Goal: Task Accomplishment & Management: Complete application form

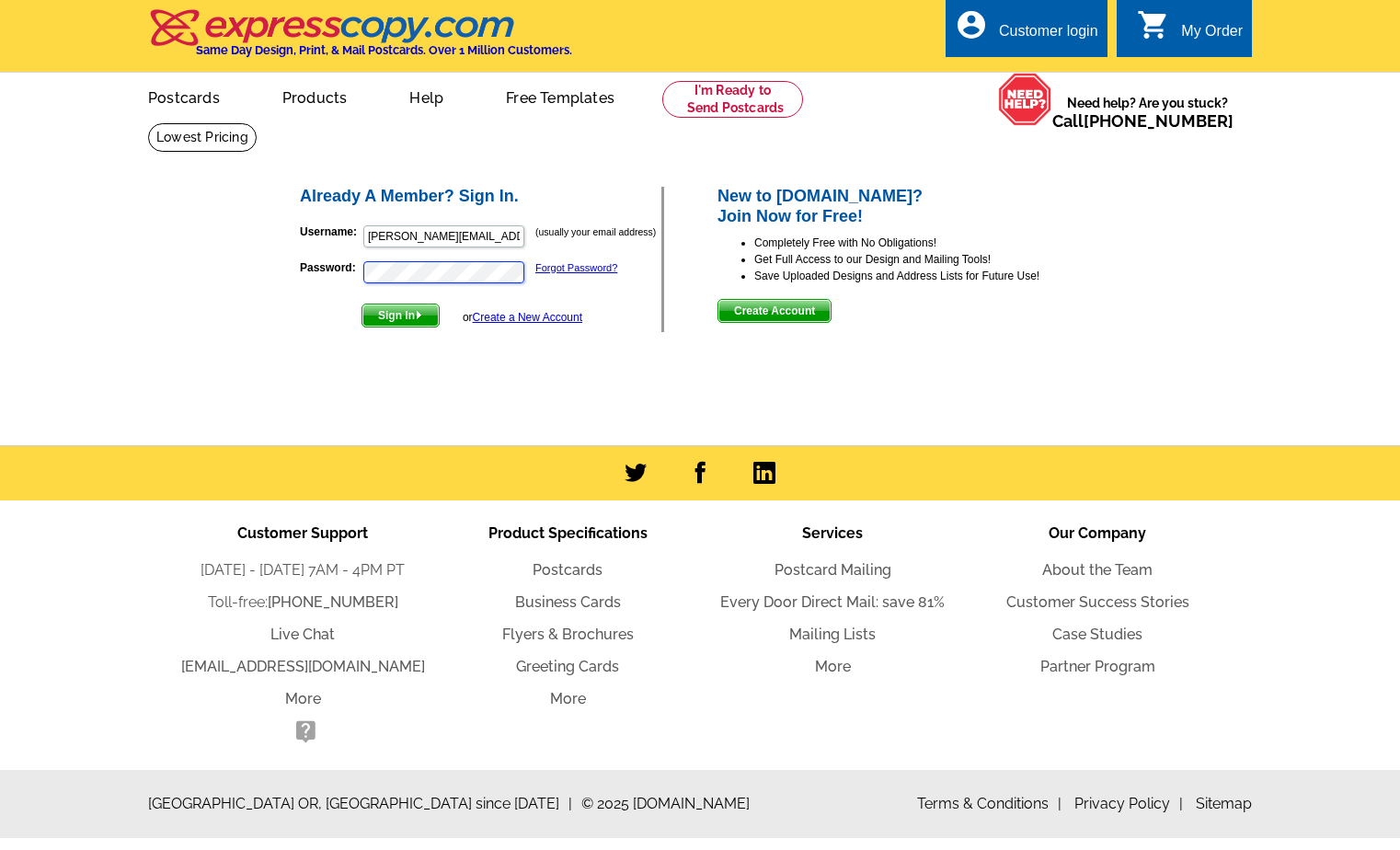
click at [362, 304] on button "Sign In" at bounding box center [401, 315] width 79 height 24
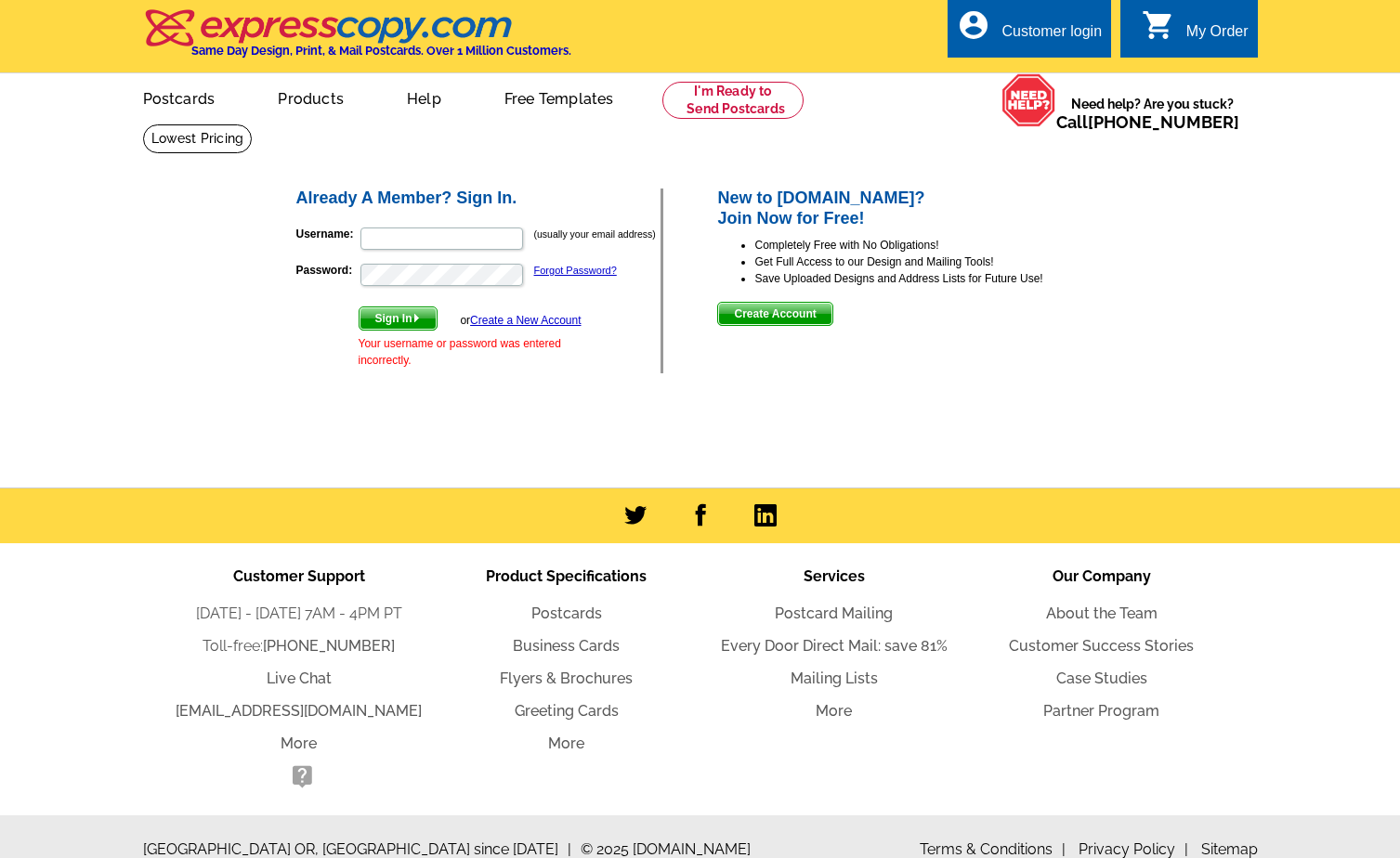
click at [512, 326] on link "Create a New Account" at bounding box center [525, 319] width 110 height 13
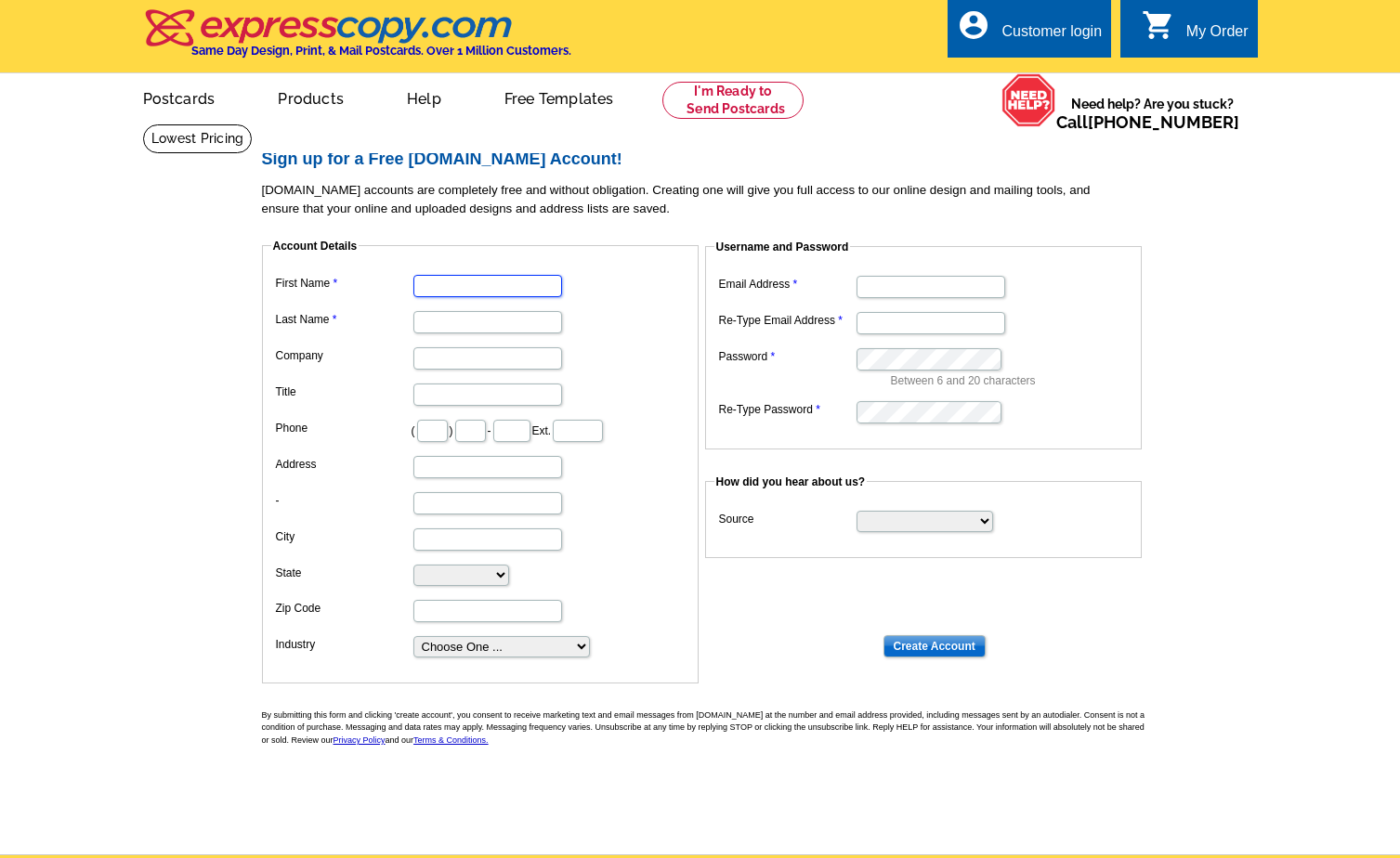
click at [504, 288] on input "First Name" at bounding box center [488, 286] width 149 height 22
type input "lilo"
type input "[PERSON_NAME]"
click at [937, 290] on input "Email Address" at bounding box center [931, 287] width 149 height 22
type input "[PERSON_NAME][EMAIL_ADDRESS][DOMAIN_NAME]"
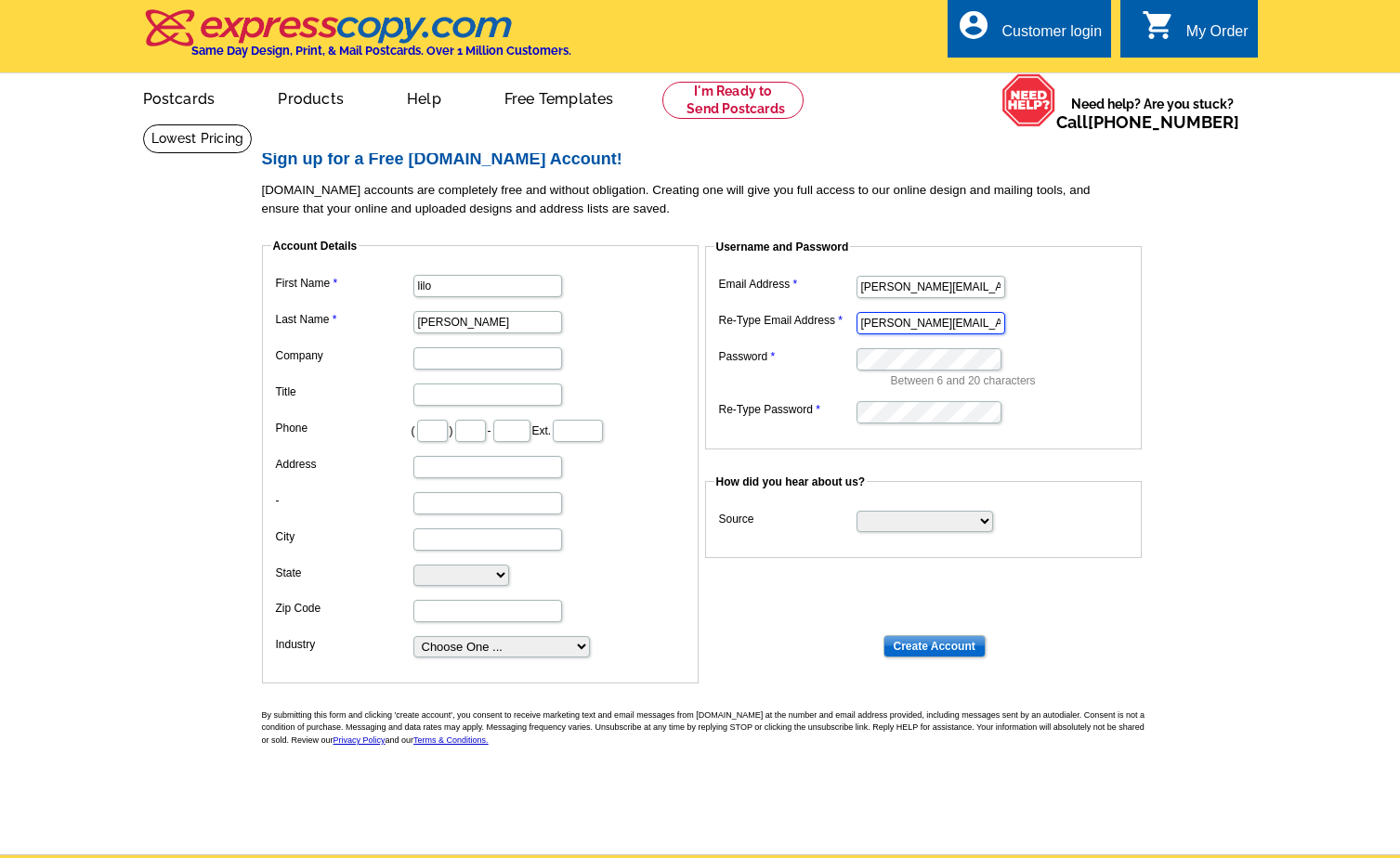
type input "[PERSON_NAME][EMAIL_ADDRESS][DOMAIN_NAME]"
click at [937, 649] on input "Create Account" at bounding box center [934, 646] width 102 height 22
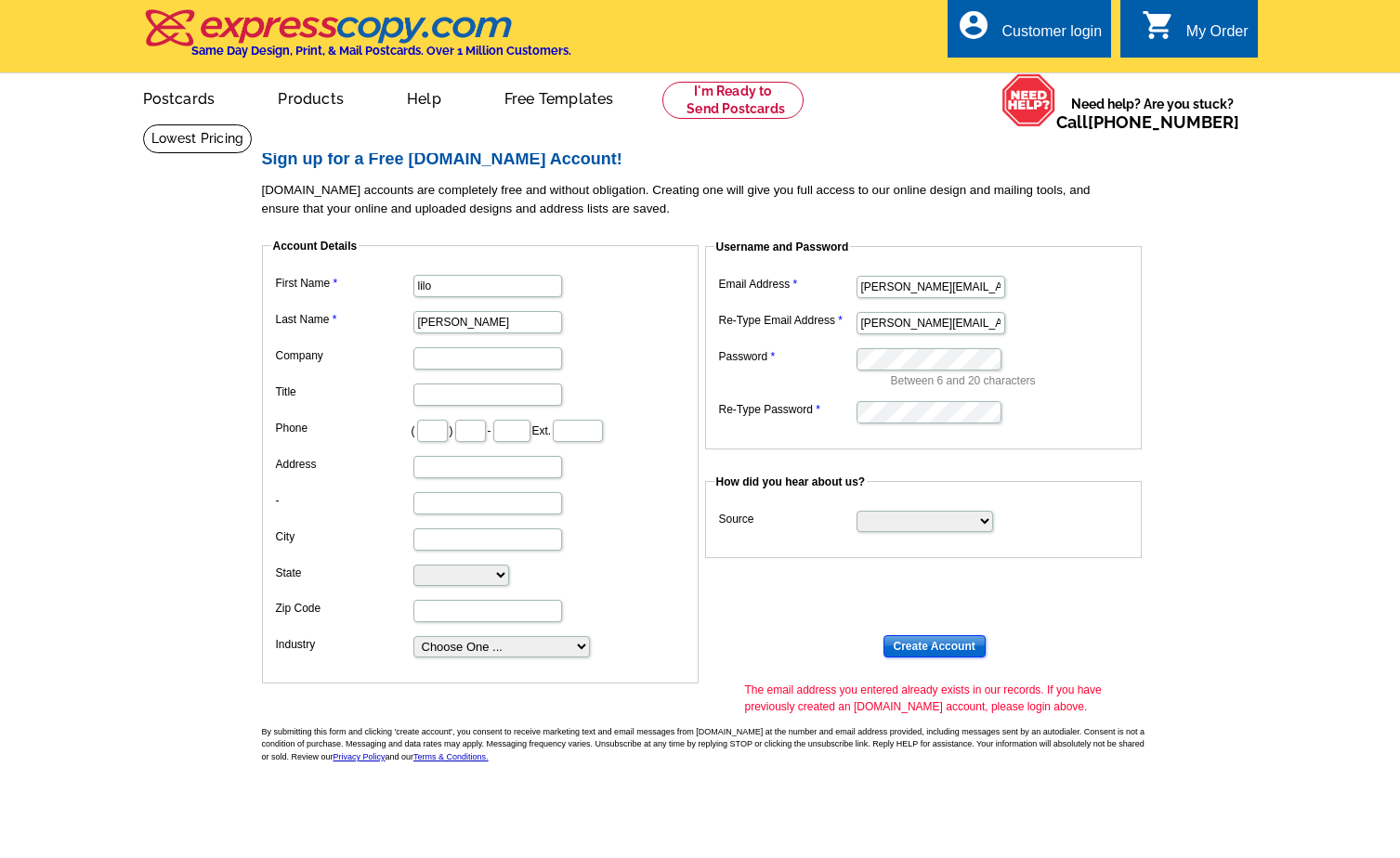
click at [936, 648] on input "Create Account" at bounding box center [934, 646] width 102 height 22
click at [1068, 23] on div "Customer login" at bounding box center [1051, 36] width 100 height 26
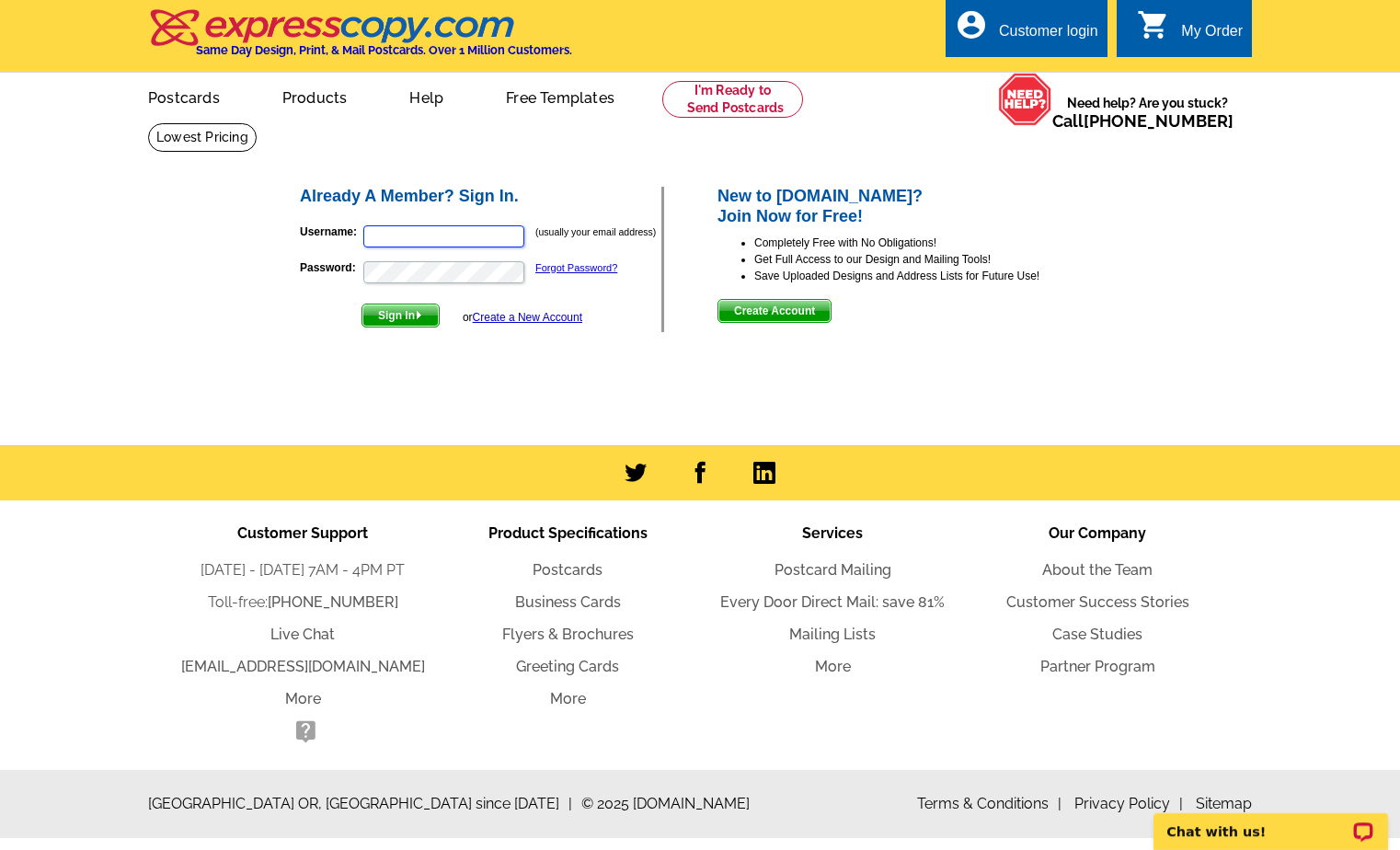
click at [469, 233] on input "Username:" at bounding box center [444, 236] width 161 height 22
type input "[PERSON_NAME][EMAIL_ADDRESS][DOMAIN_NAME]"
click at [362, 304] on button "Sign In" at bounding box center [401, 315] width 79 height 24
